Goal: Navigation & Orientation: Find specific page/section

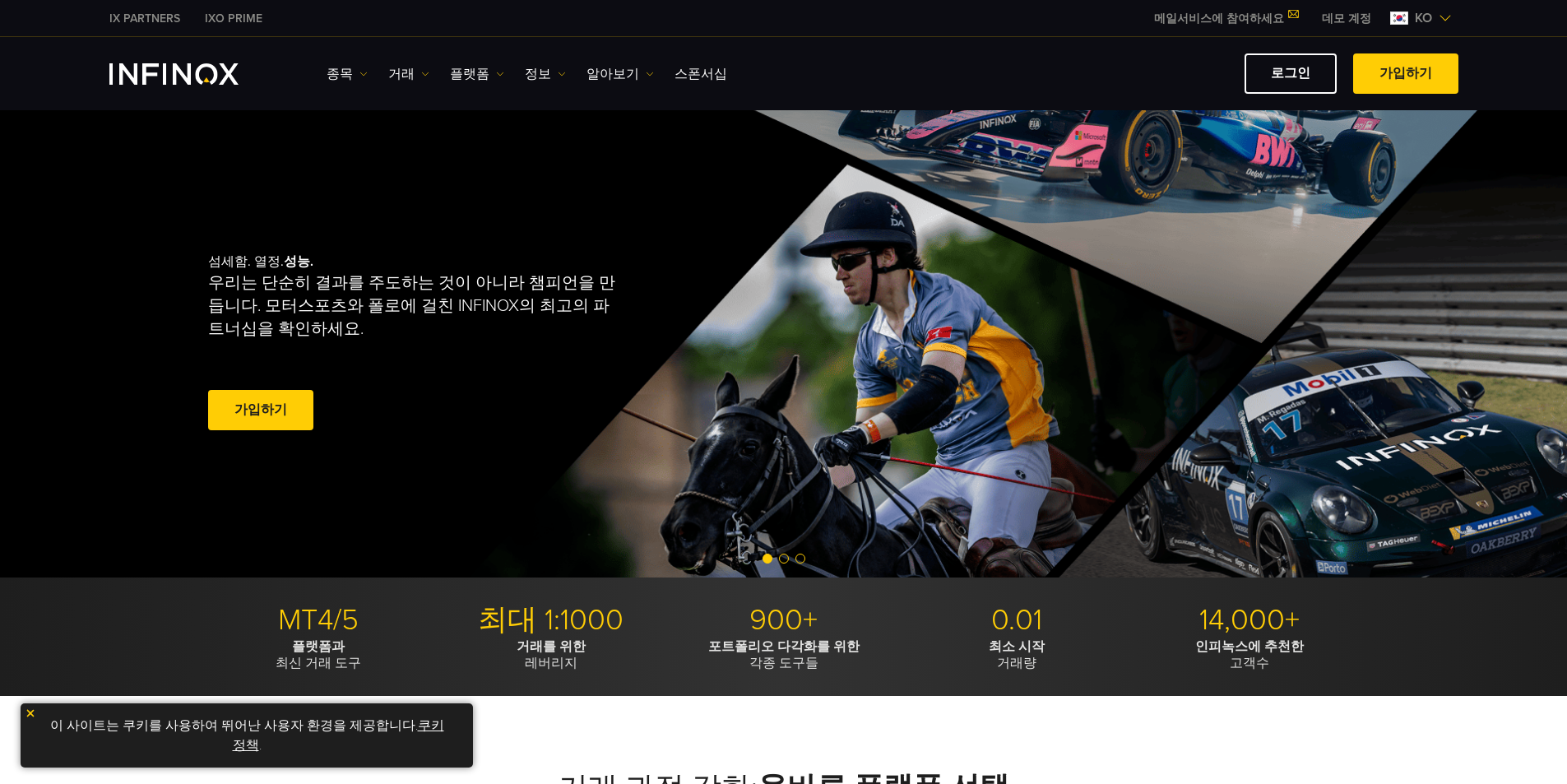
click at [164, 87] on div "종목 종목 상품 정보 거래 데모" at bounding box center [784, 73] width 1349 height 40
click at [162, 72] on img "INFINOX Logo" at bounding box center [174, 74] width 129 height 21
click at [1292, 63] on link "로그인" at bounding box center [1291, 73] width 92 height 40
